Goal: Information Seeking & Learning: Learn about a topic

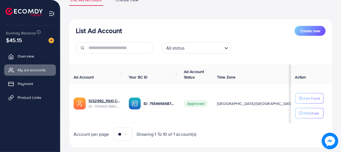
scroll to position [58, 0]
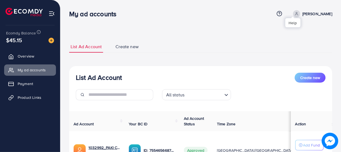
click at [282, 14] on icon at bounding box center [279, 14] width 6 height 6
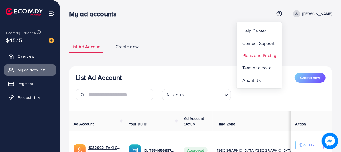
click at [273, 52] on link "Plans and Pricing" at bounding box center [258, 55] width 45 height 12
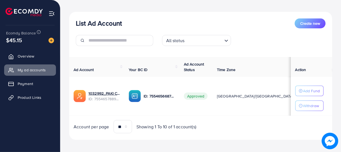
scroll to position [58, 0]
